Goal: Find specific page/section: Find specific page/section

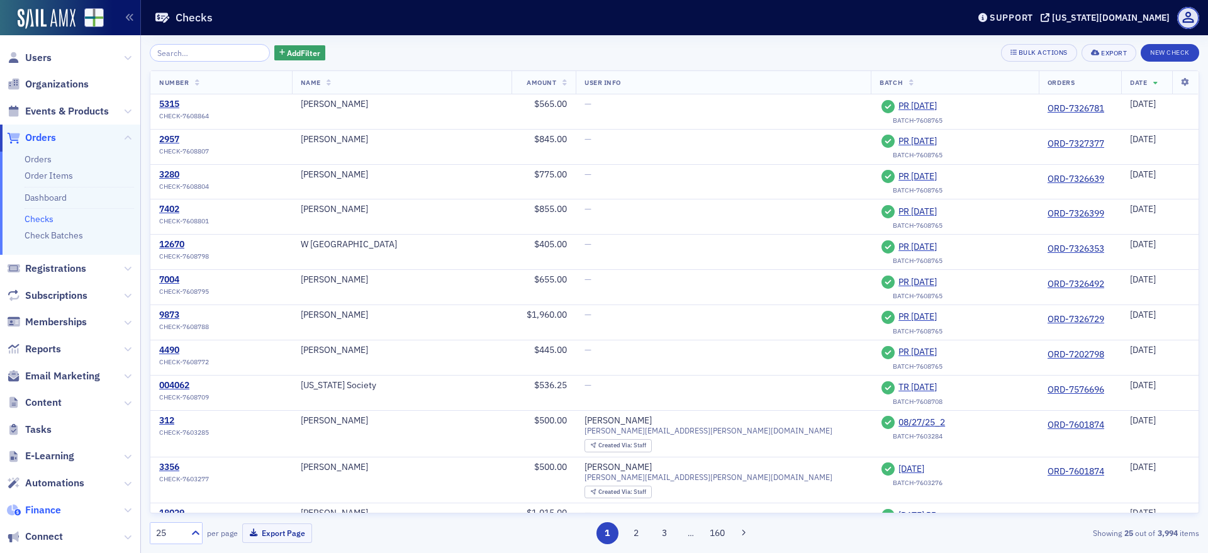
click at [44, 506] on span "Finance" at bounding box center [43, 510] width 36 height 14
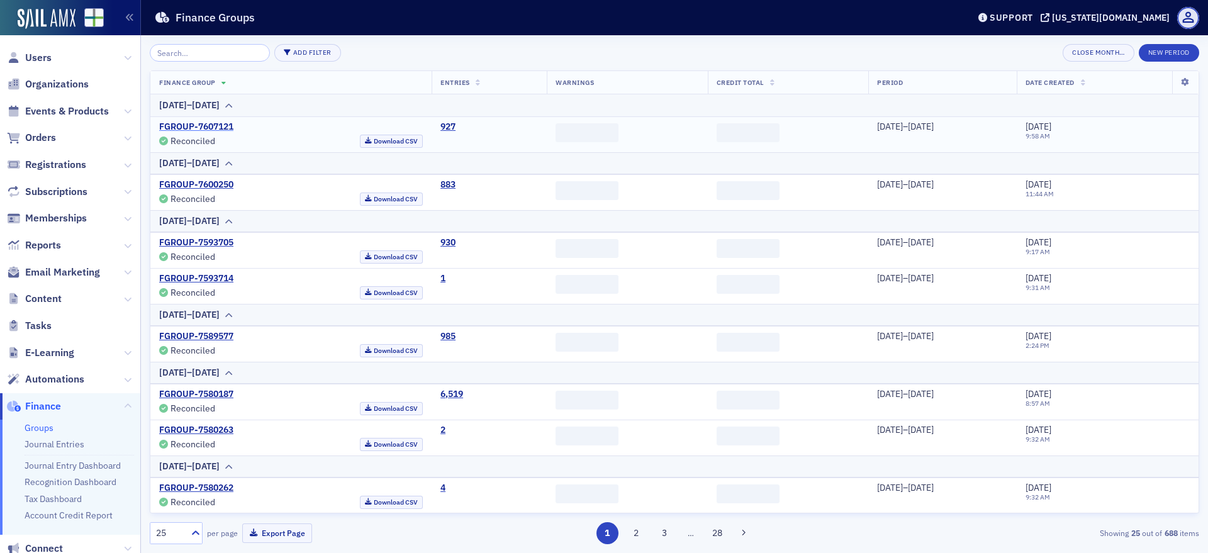
click at [217, 128] on link "FGROUP-7607121" at bounding box center [196, 126] width 74 height 11
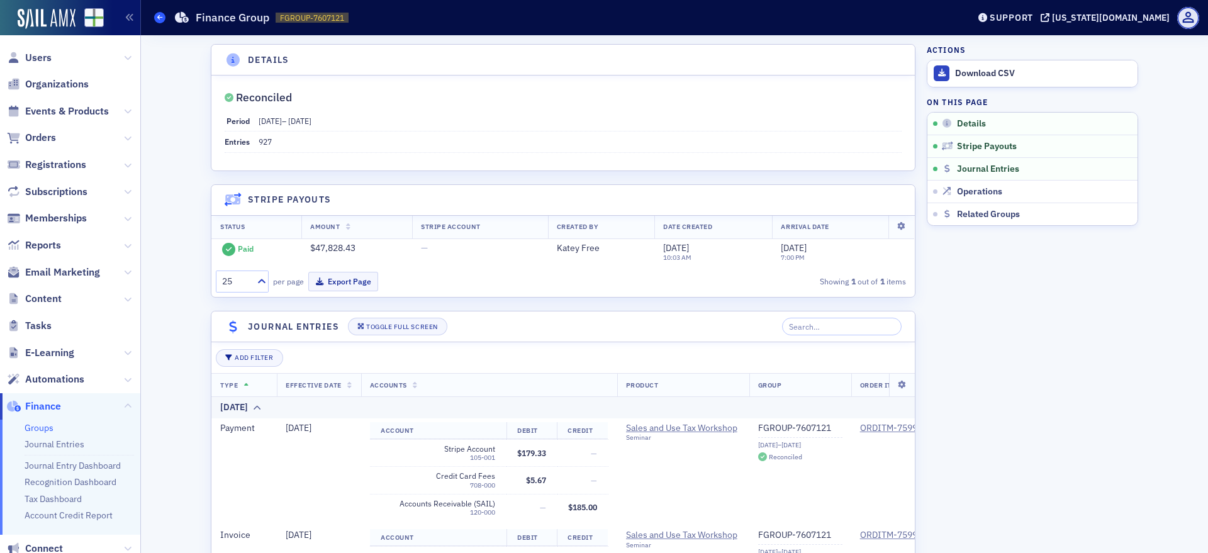
click at [157, 14] on span at bounding box center [159, 17] width 11 height 11
